Goal: Information Seeking & Learning: Learn about a topic

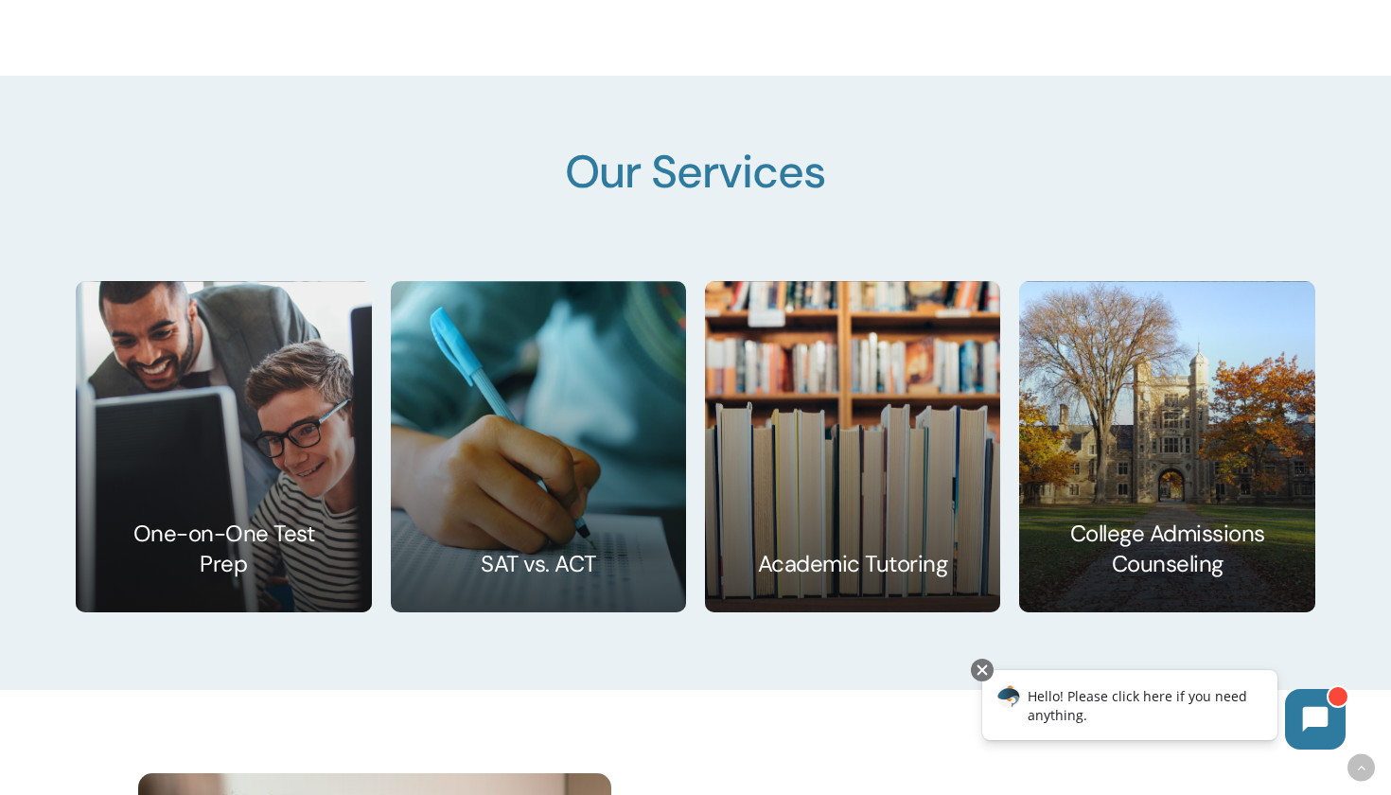
scroll to position [2810, 0]
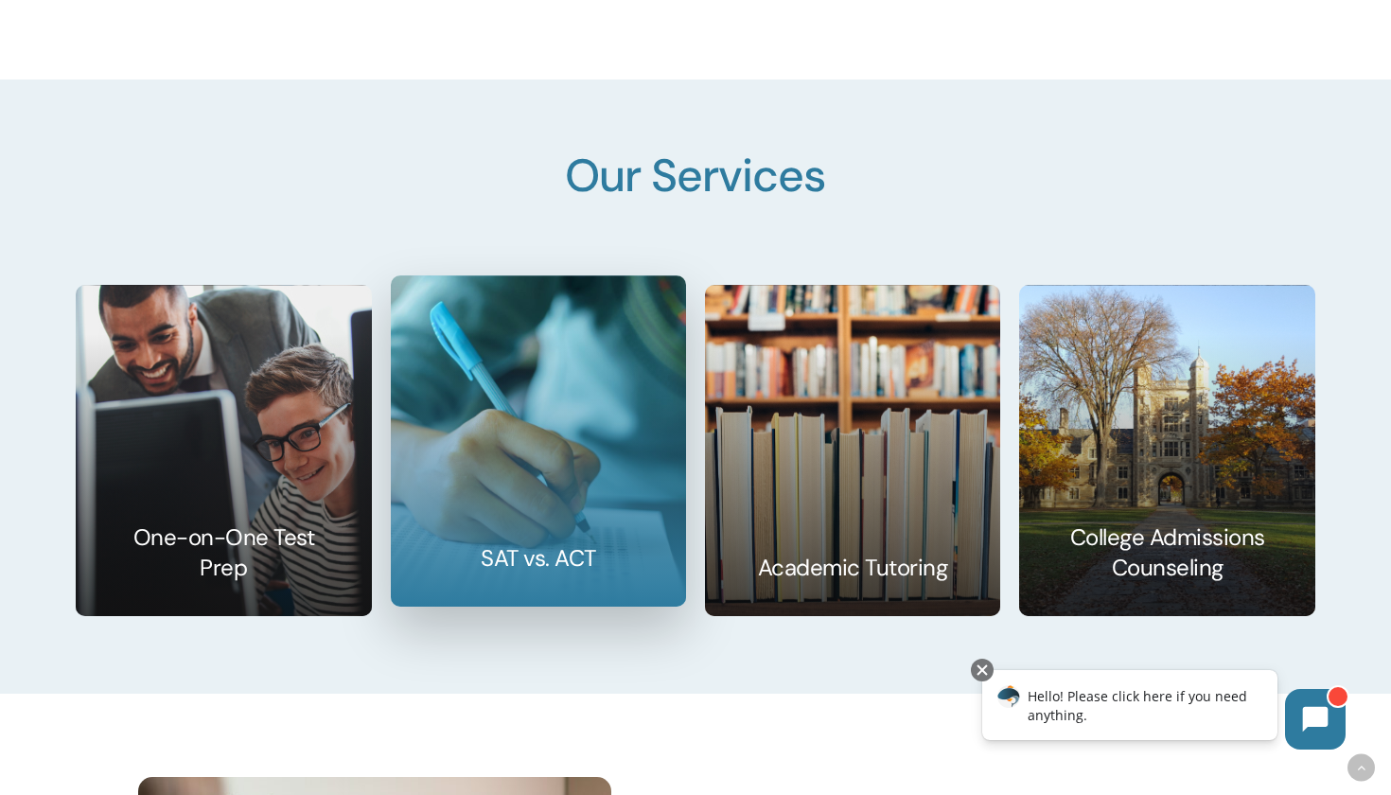
click at [469, 494] on link at bounding box center [538, 440] width 293 height 329
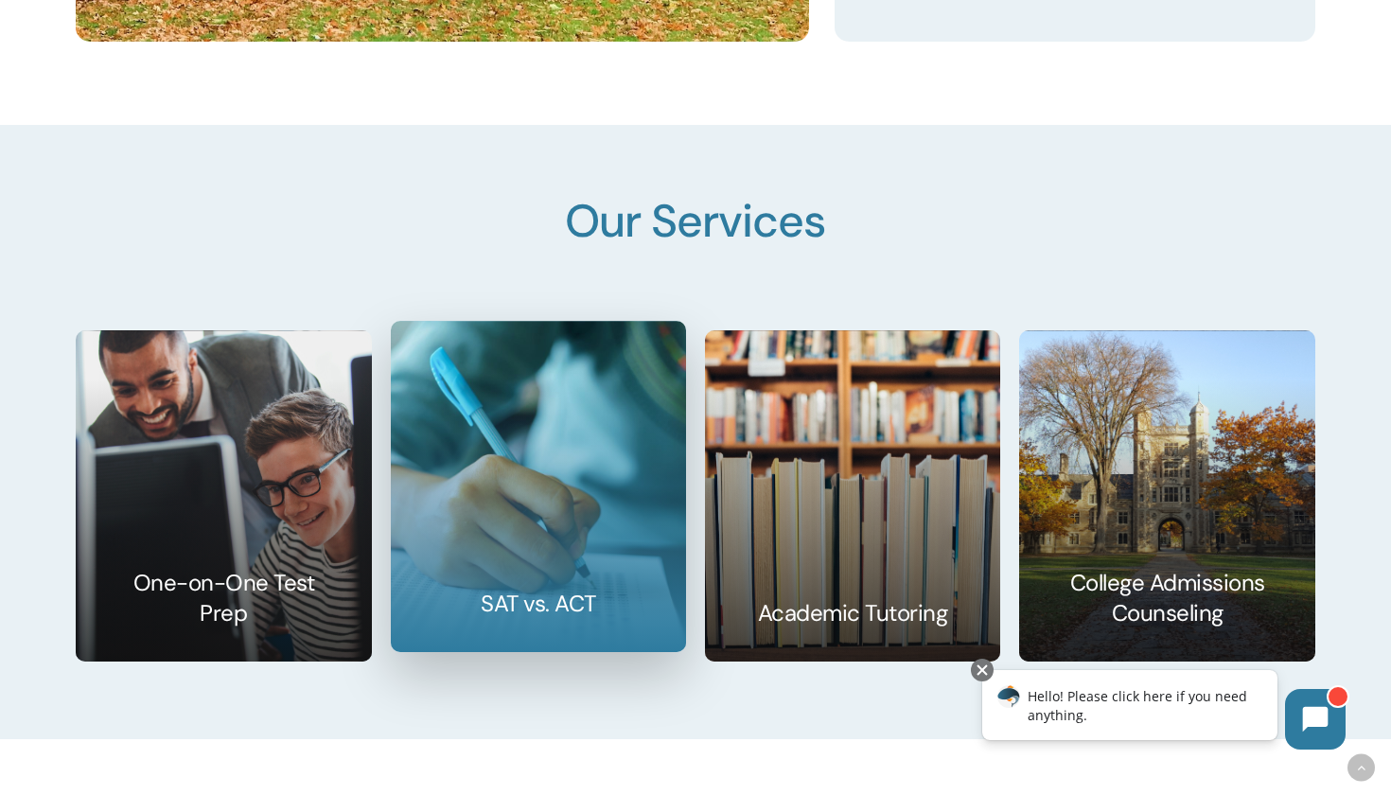
scroll to position [2763, 0]
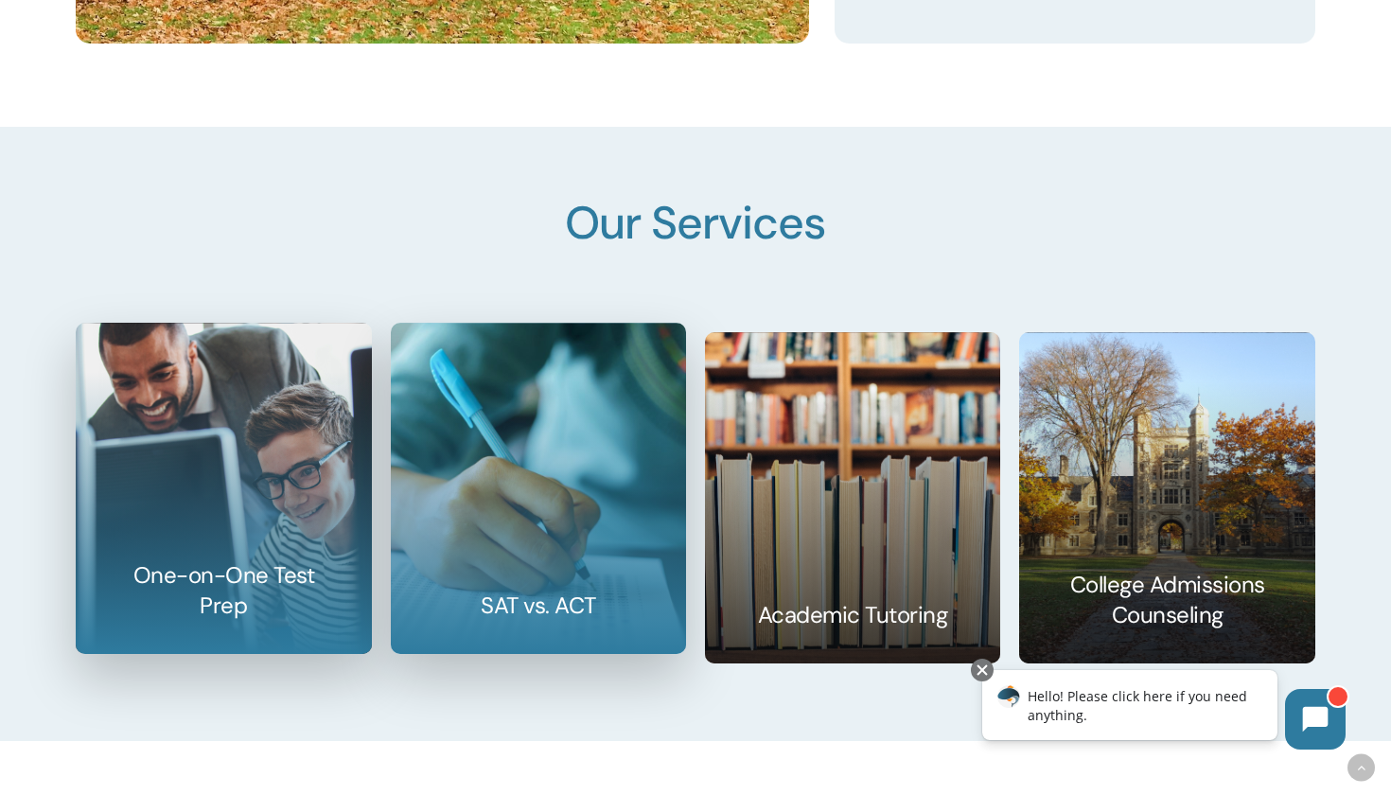
click at [192, 565] on link at bounding box center [223, 488] width 293 height 329
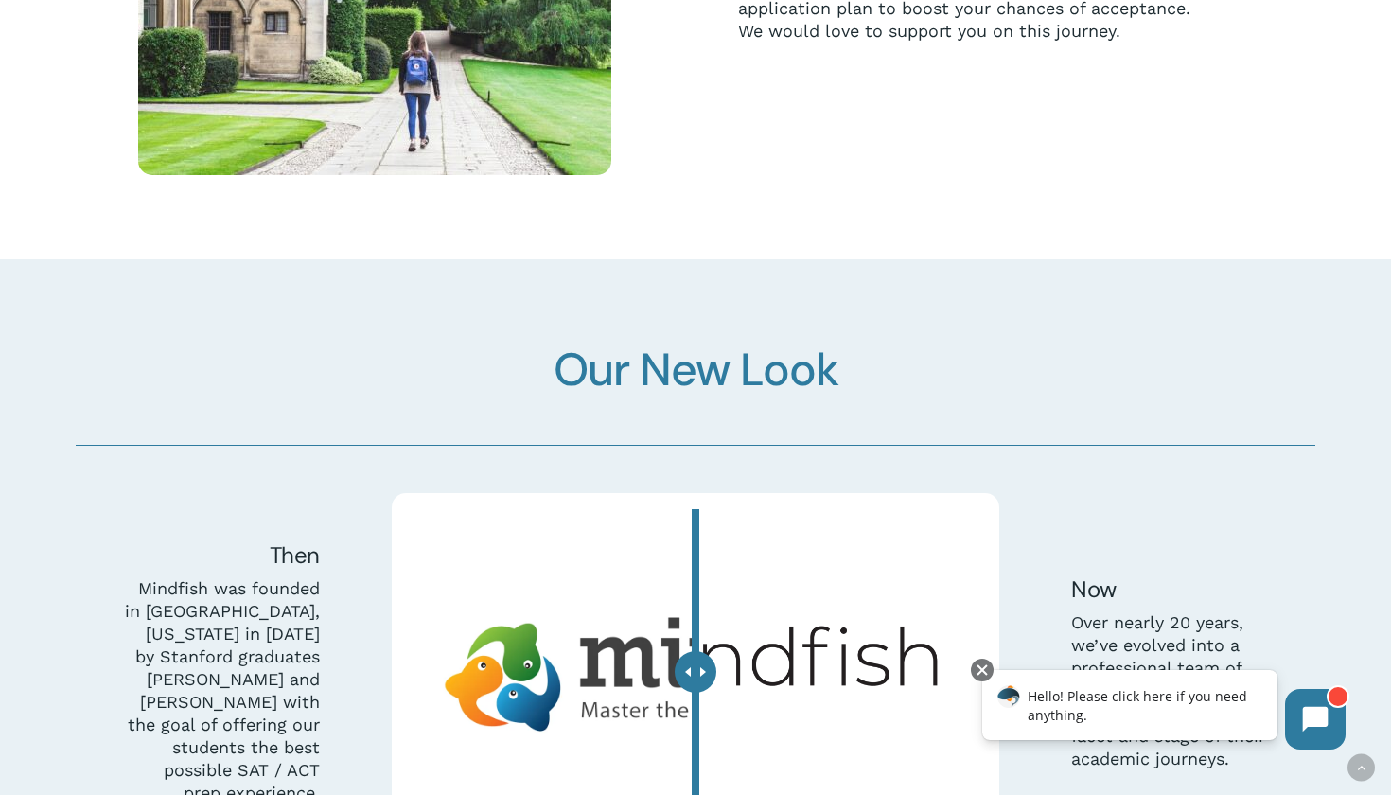
scroll to position [5075, 0]
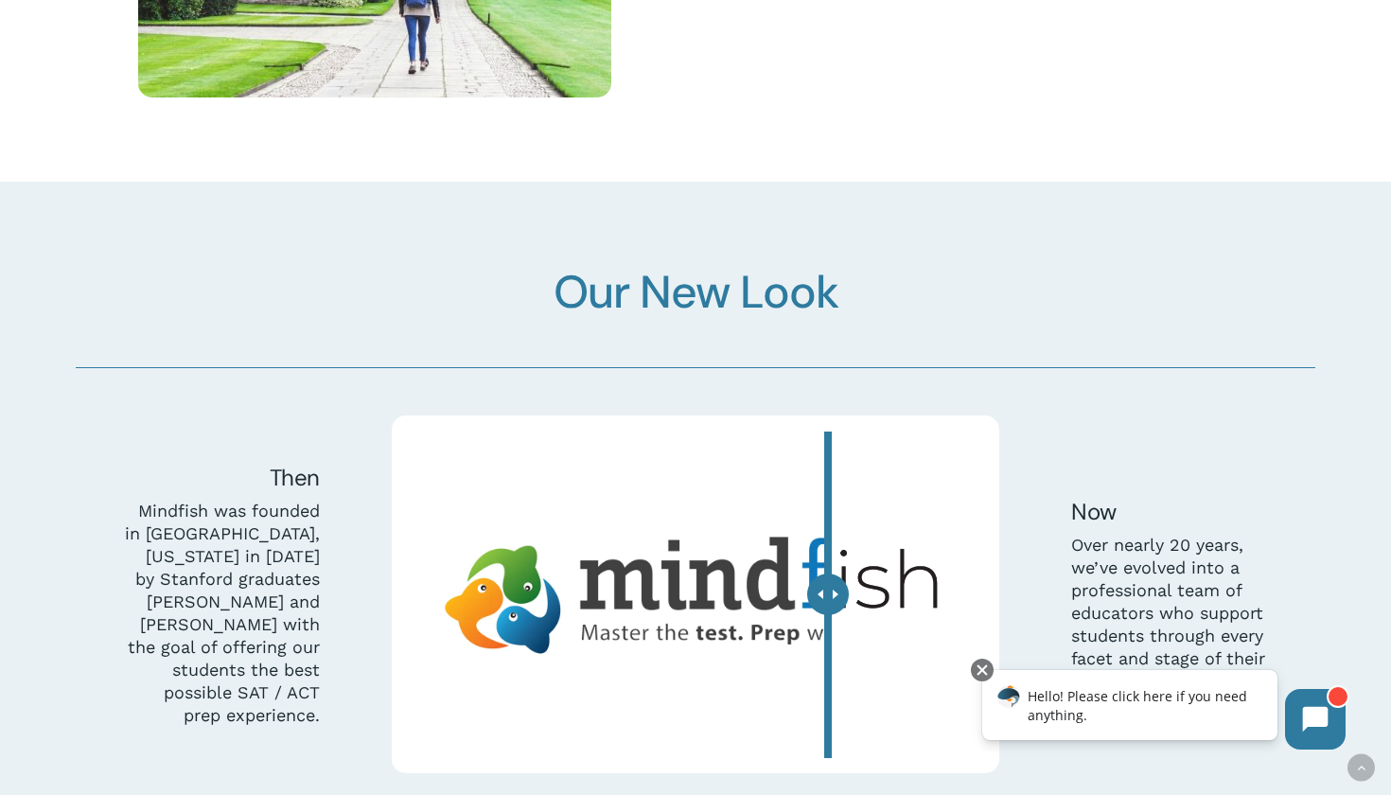
drag, startPoint x: 702, startPoint y: 589, endPoint x: 828, endPoint y: 595, distance: 125.9
click at [828, 599] on div at bounding box center [828, 594] width 42 height 42
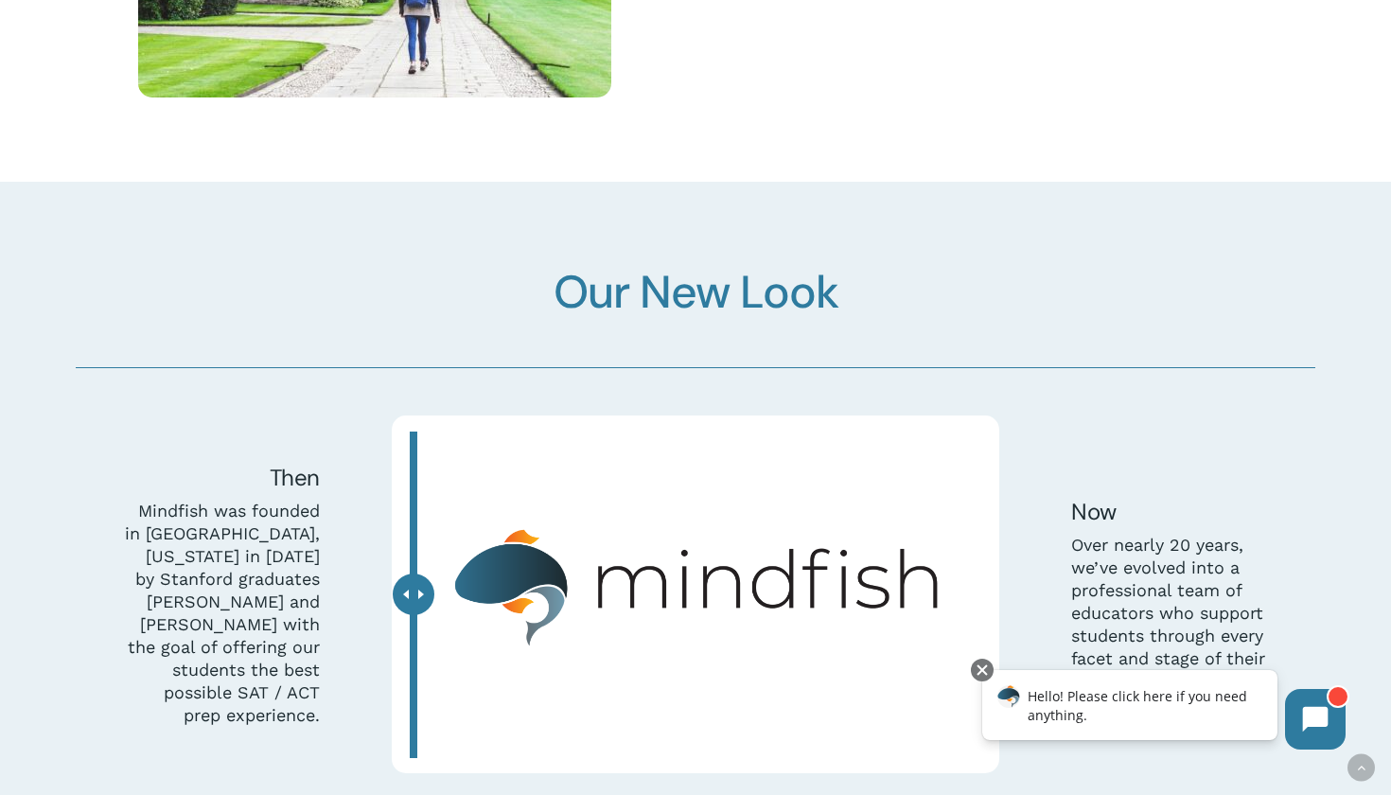
drag, startPoint x: 828, startPoint y: 595, endPoint x: 358, endPoint y: 636, distance: 471.9
click at [357, 636] on div "Then Mindfish was founded in Boulder, Colorado in 2006 by Stanford graduates Bi…" at bounding box center [695, 594] width 1264 height 359
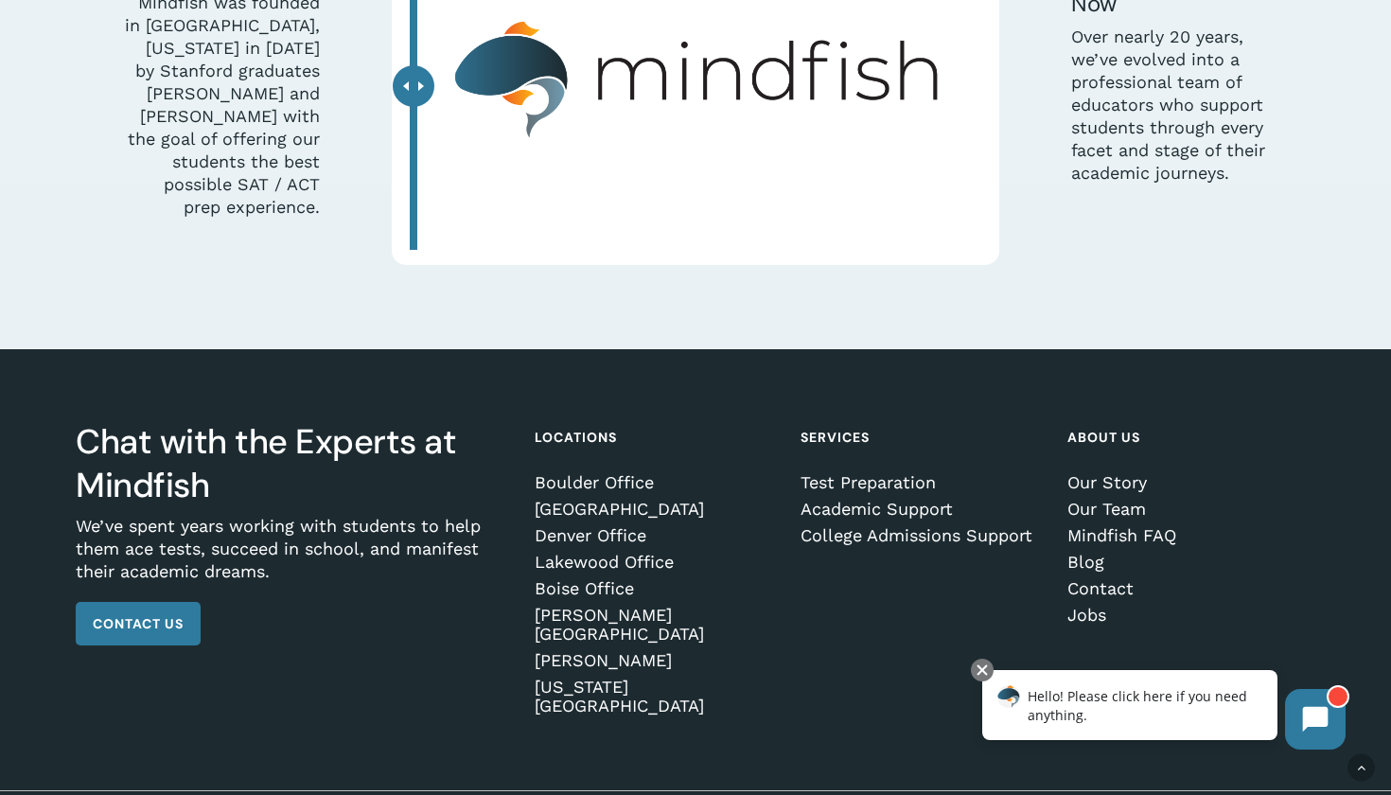
scroll to position [5580, 0]
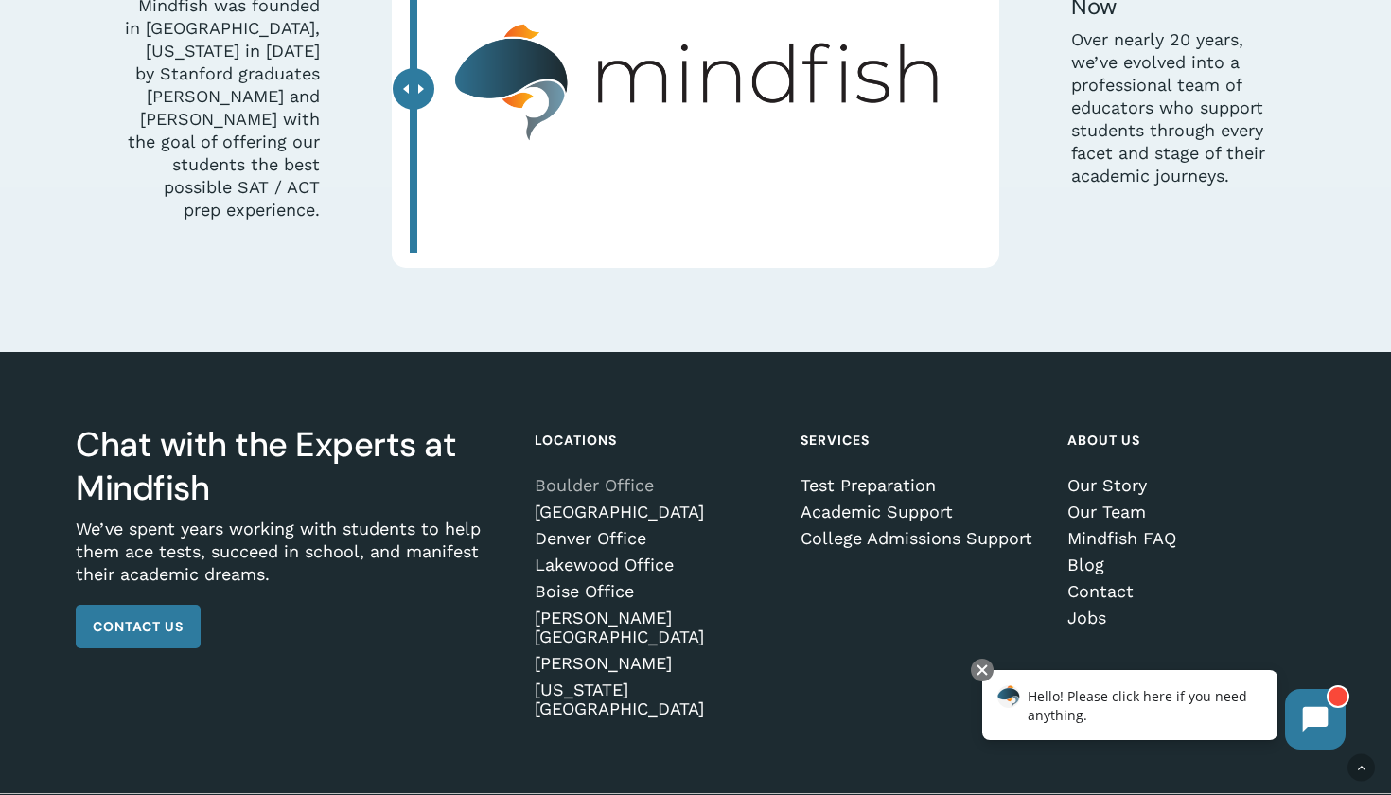
click at [553, 476] on link "Boulder Office" at bounding box center [654, 485] width 241 height 19
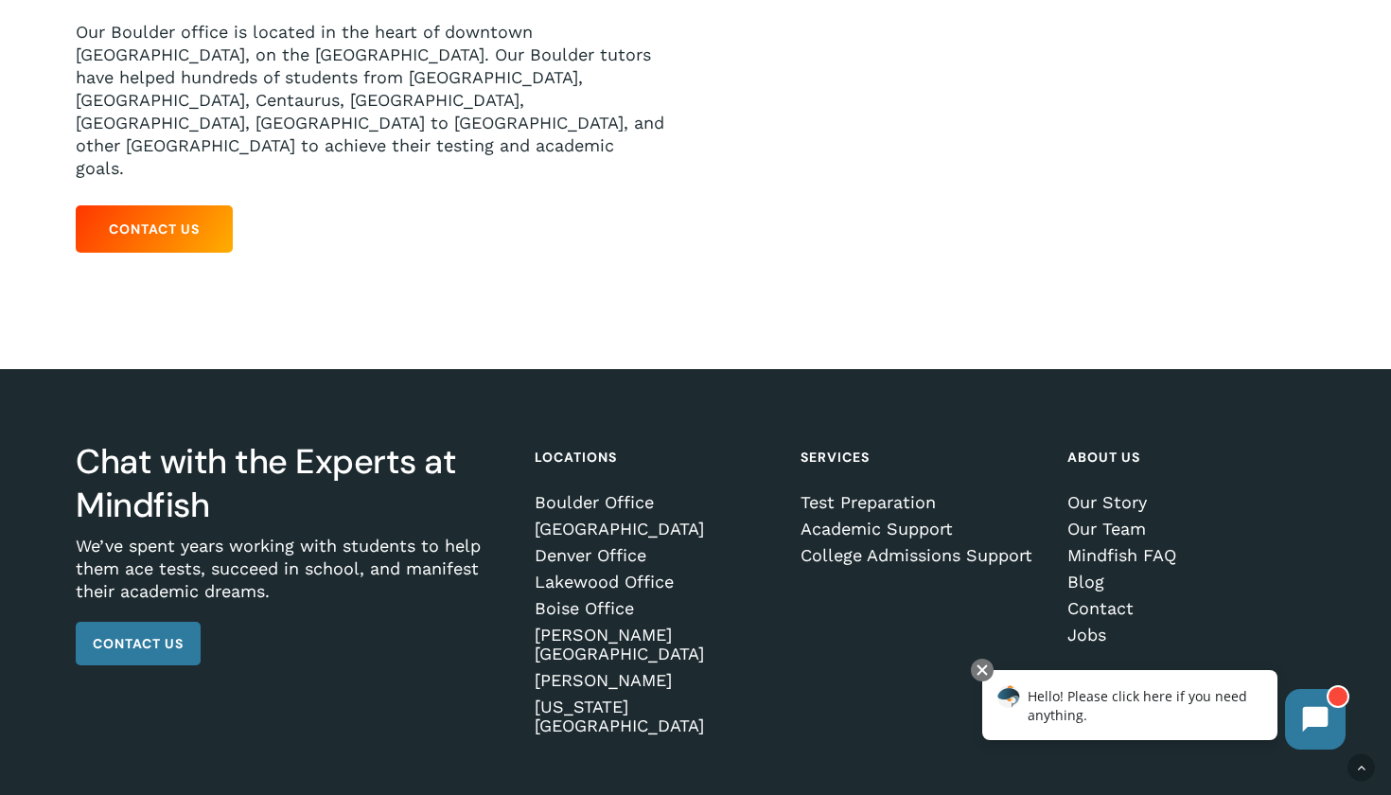
scroll to position [444, 0]
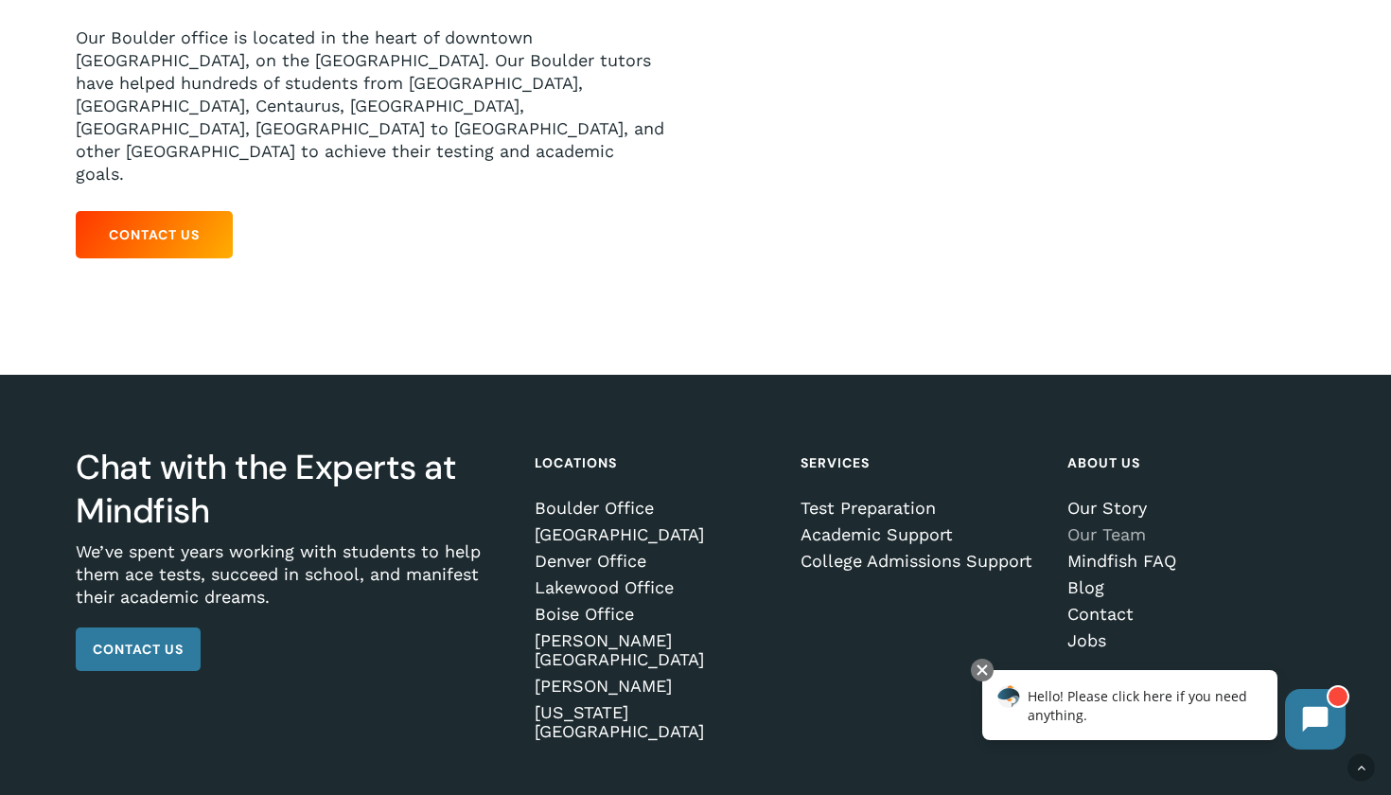
click at [1136, 525] on link "Our Team" at bounding box center [1187, 534] width 241 height 19
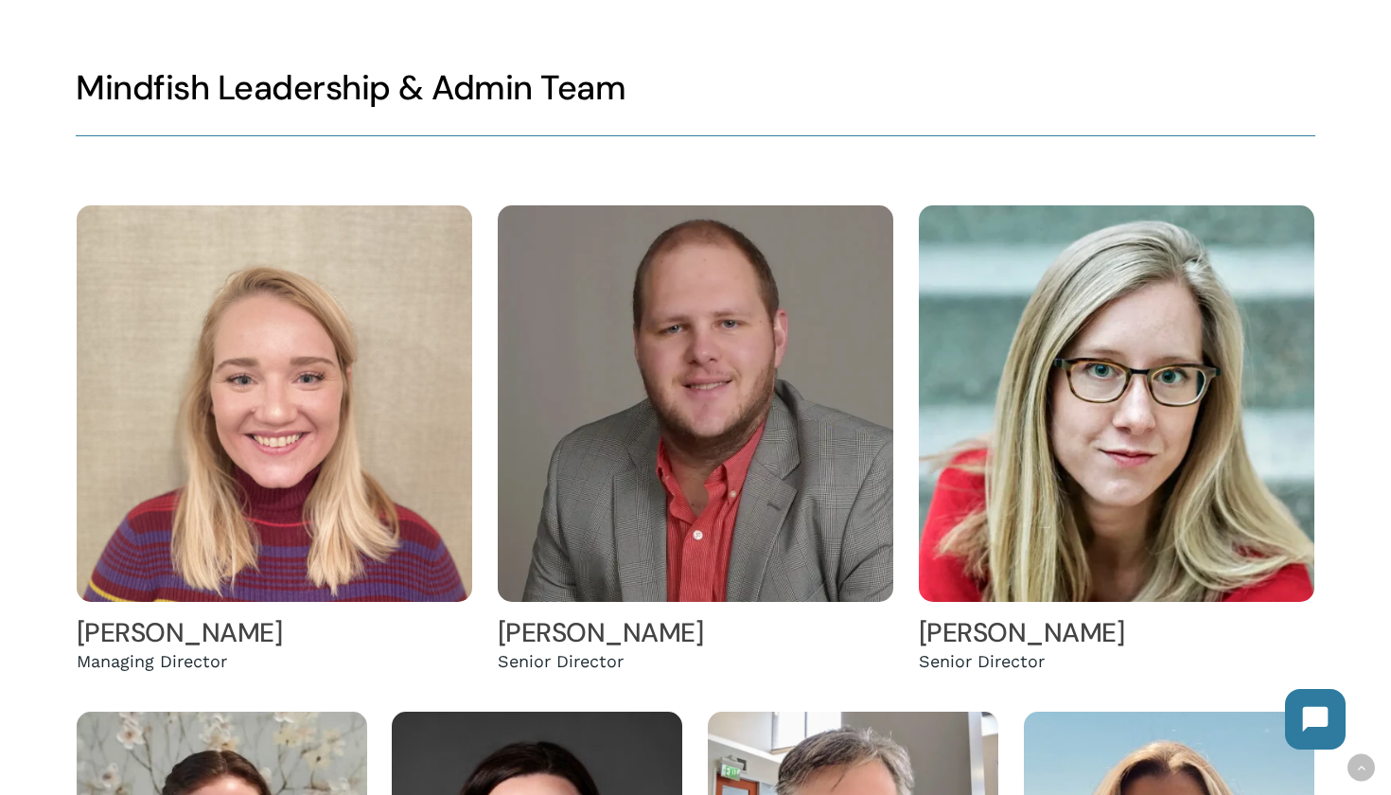
scroll to position [362, 0]
